Goal: Transaction & Acquisition: Book appointment/travel/reservation

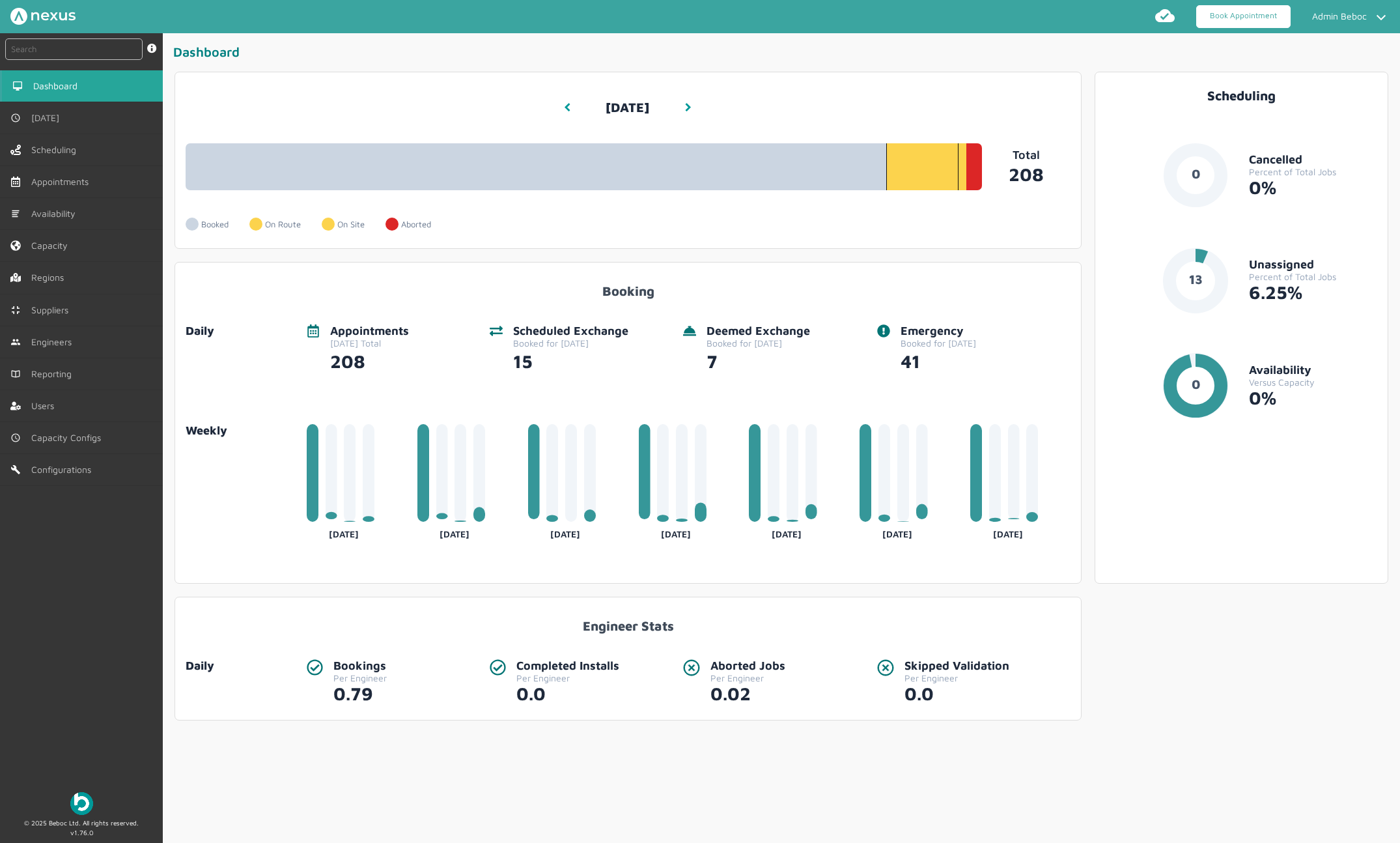
click at [1223, 25] on link "Book Appointment" at bounding box center [1243, 17] width 94 height 23
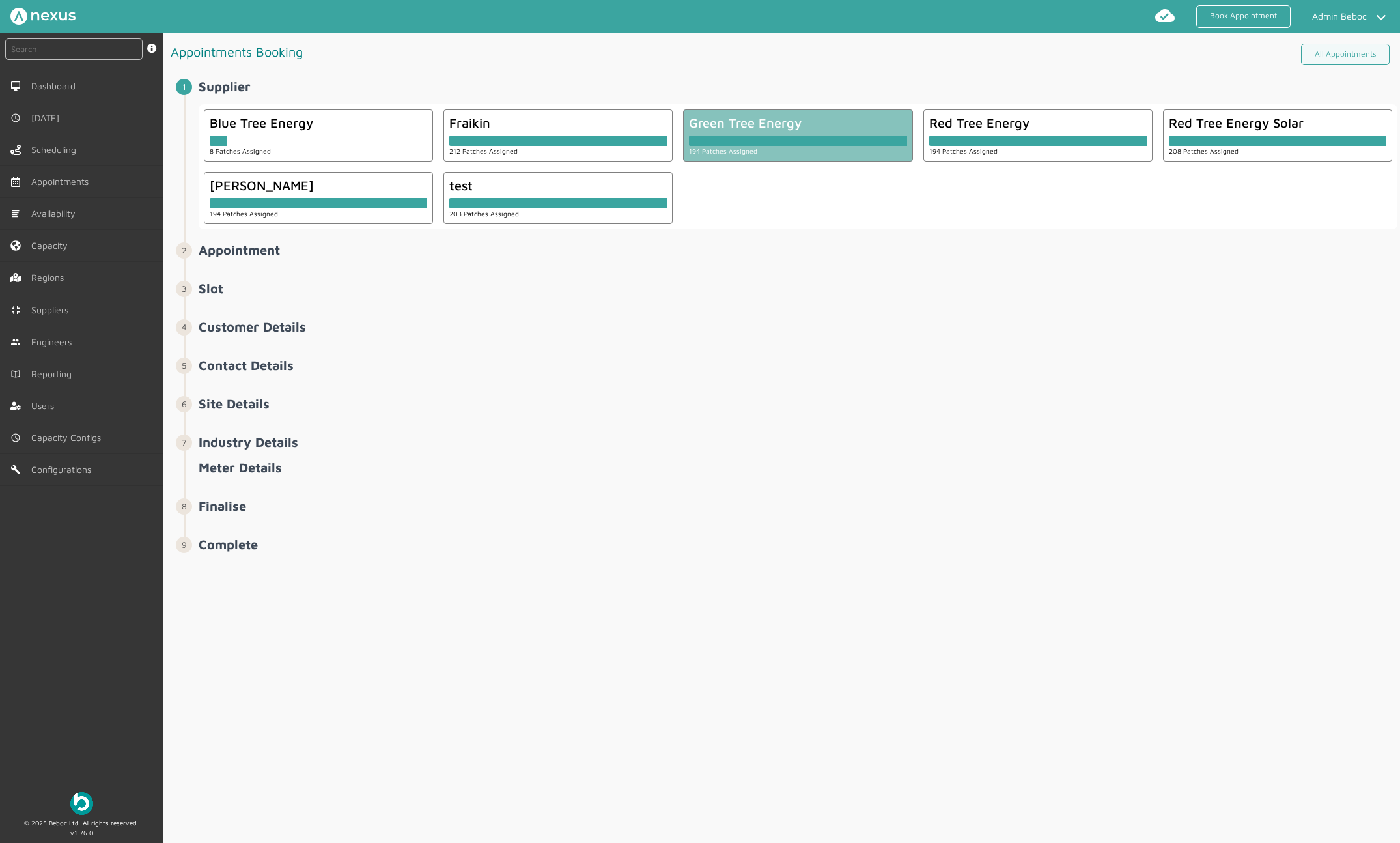
click at [822, 125] on div "Green Tree Energy" at bounding box center [798, 122] width 217 height 15
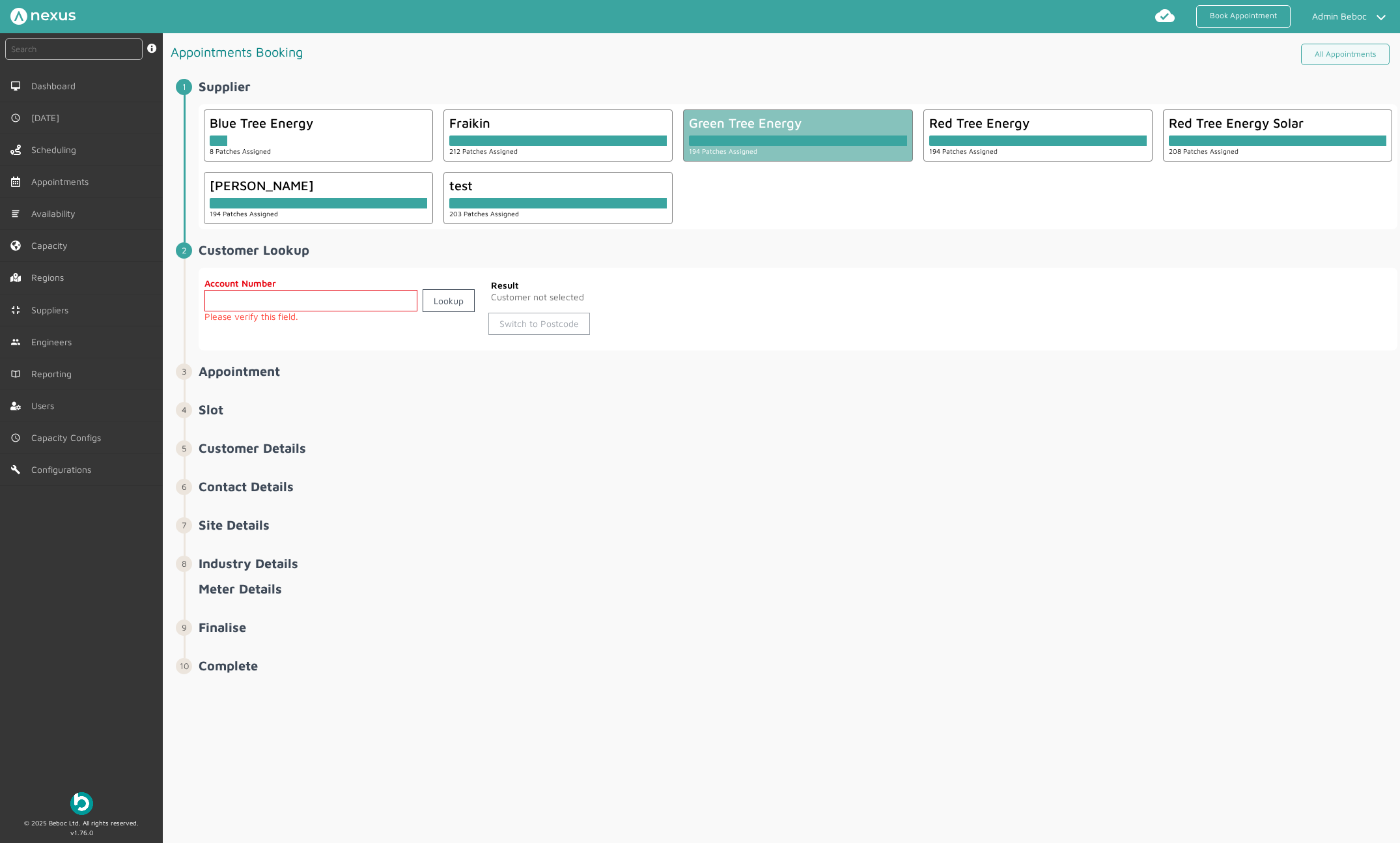
click at [552, 318] on link "Switch to Postcode" at bounding box center [539, 324] width 102 height 22
click at [391, 301] on input "text" at bounding box center [349, 300] width 288 height 22
type input "BL6 5RW"
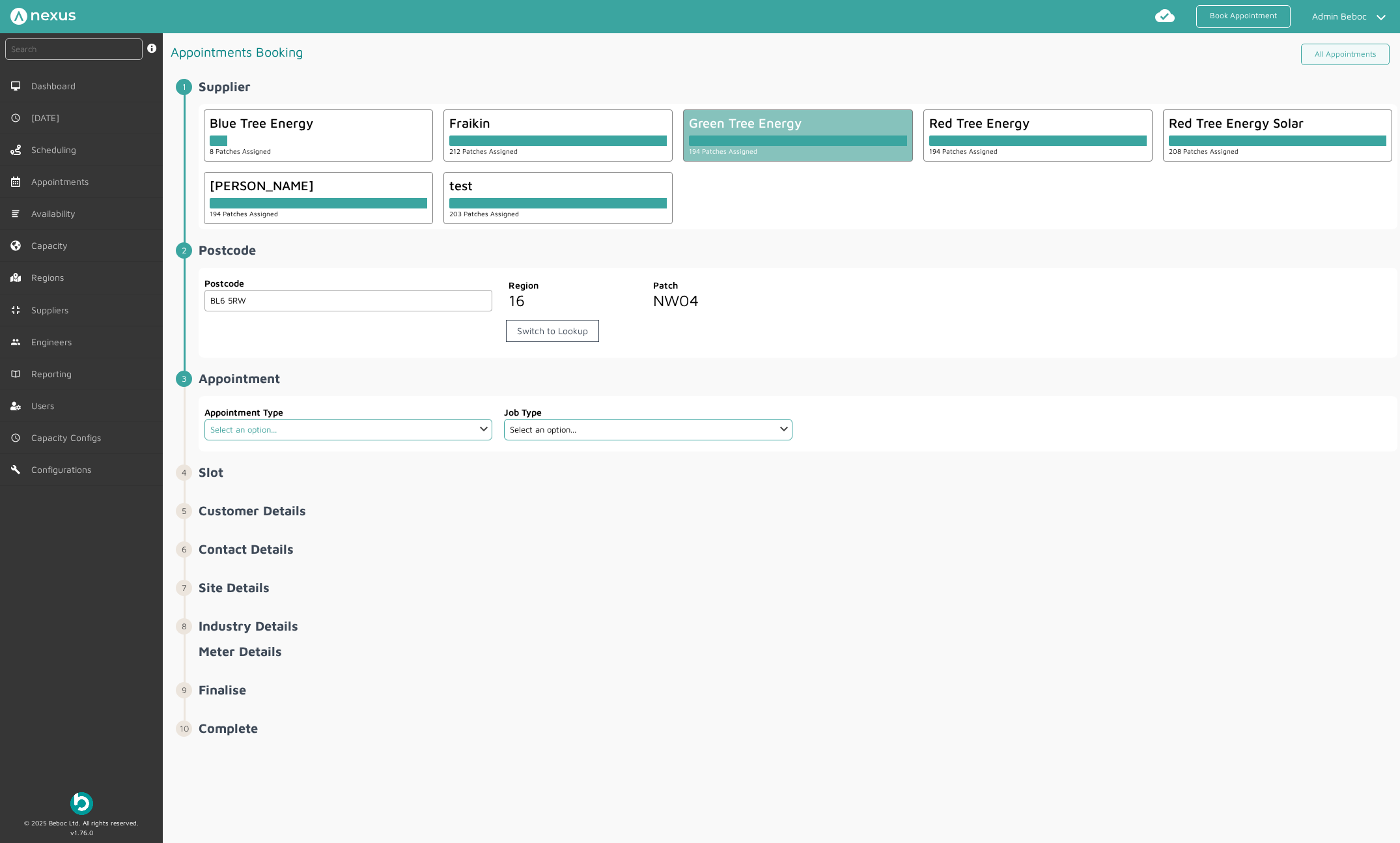
click at [356, 425] on select "Select an option... Check Meter Comms Hub Exchange Deemed Exchange Electric Veh…" at bounding box center [349, 429] width 288 height 22
click at [684, 437] on select "Select an option... Solar Installation" at bounding box center [648, 429] width 288 height 22
click at [449, 427] on select "Select an option... Check Meter Comms Hub Exchange Deemed Exchange Electric Veh…" at bounding box center [349, 429] width 288 height 22
select select "17: 5da647ca4fc5f258734955cd"
click at [620, 433] on select "Select an option... Dual Fuel Electric Electrical Services Survey EV Commercial…" at bounding box center [648, 429] width 288 height 22
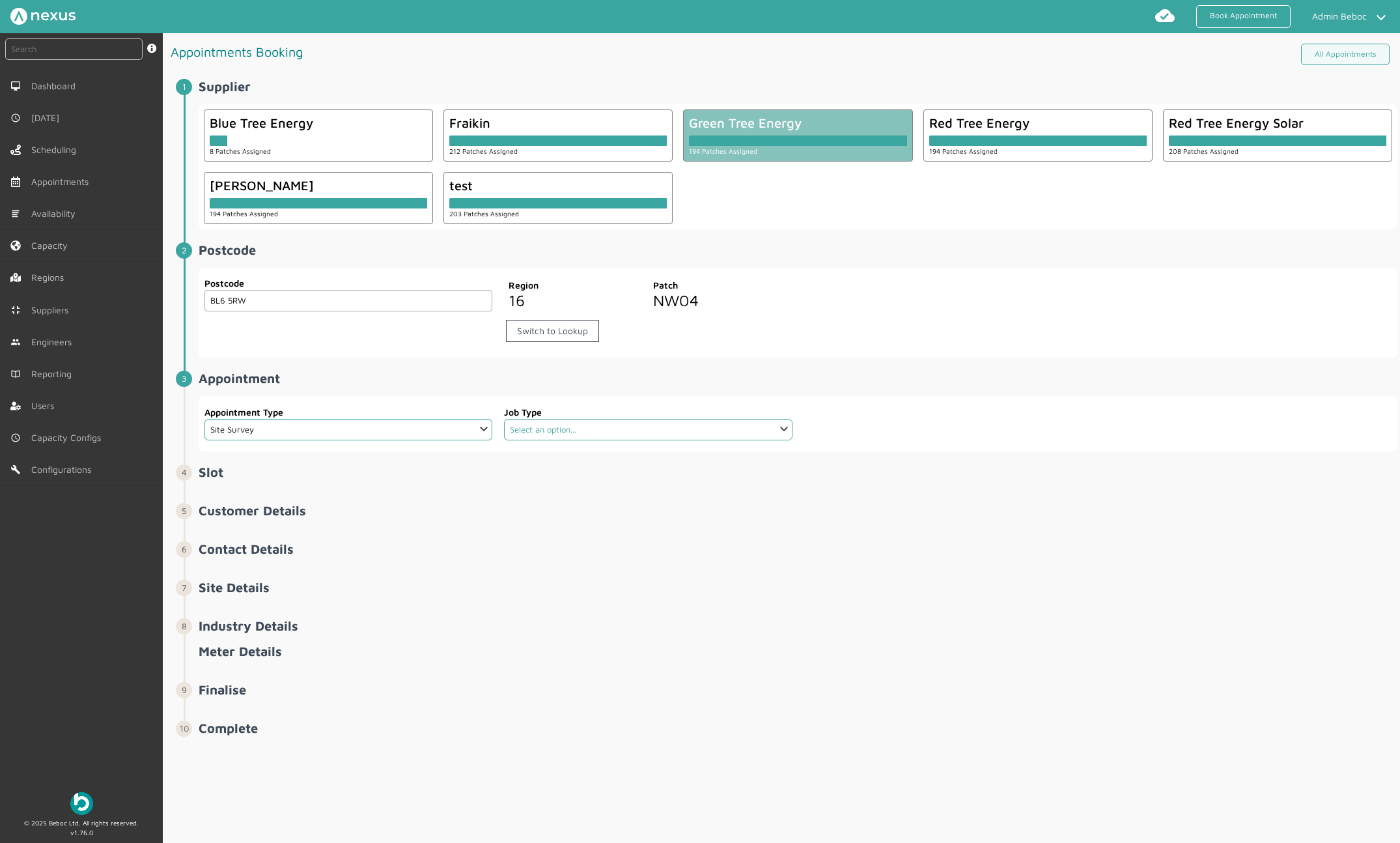
select select "9: 62b1ee29ff53584ce1284292"
